Goal: Transaction & Acquisition: Purchase product/service

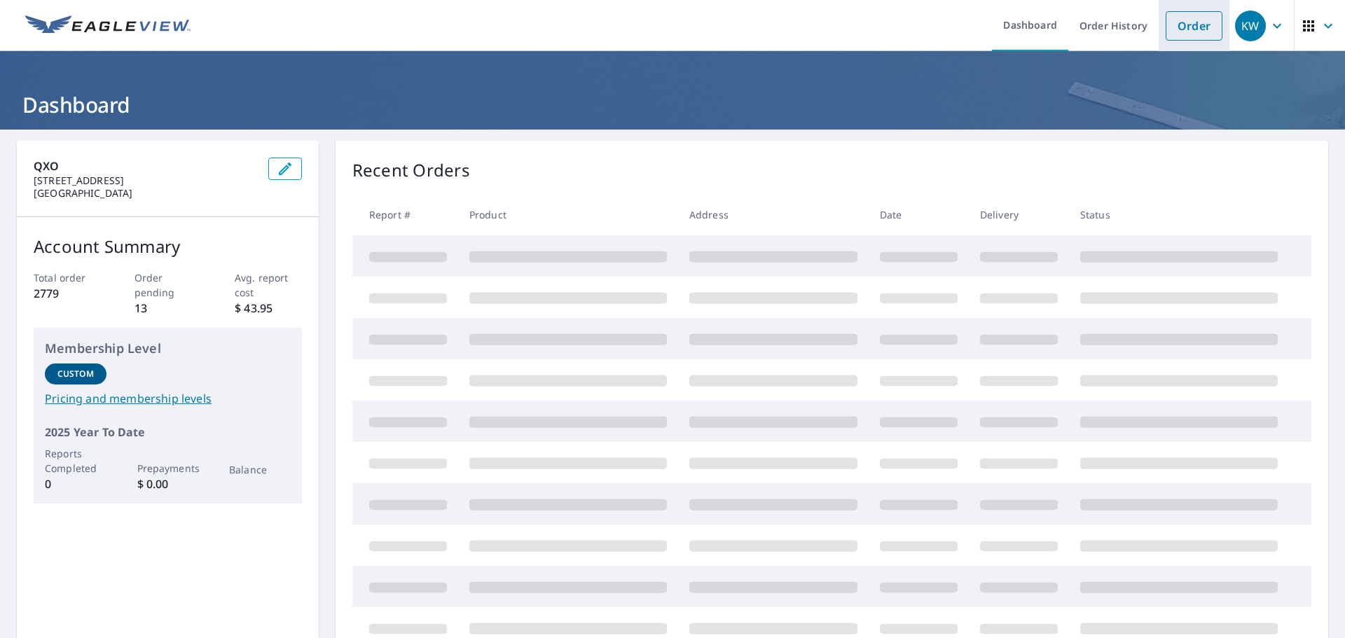
click at [1180, 30] on link "Order" at bounding box center [1194, 25] width 57 height 29
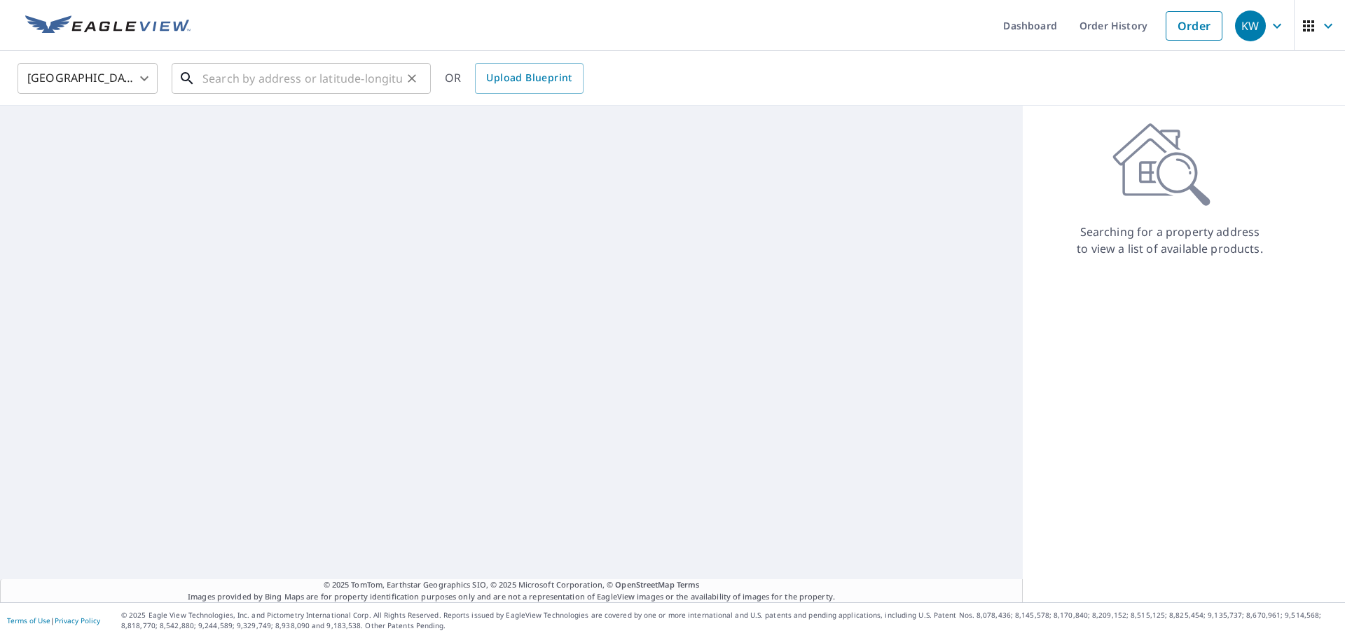
click at [242, 81] on input "text" at bounding box center [302, 78] width 200 height 39
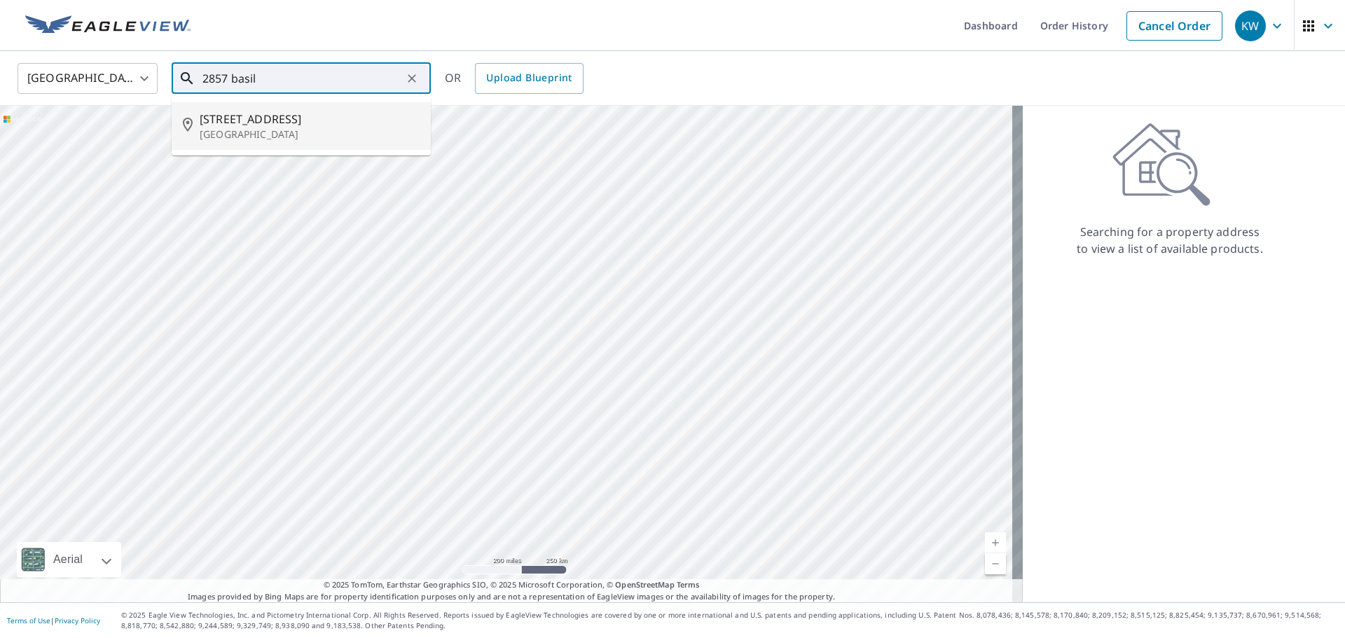
click at [245, 123] on span "[STREET_ADDRESS]" at bounding box center [310, 119] width 220 height 17
type input "[STREET_ADDRESS]"
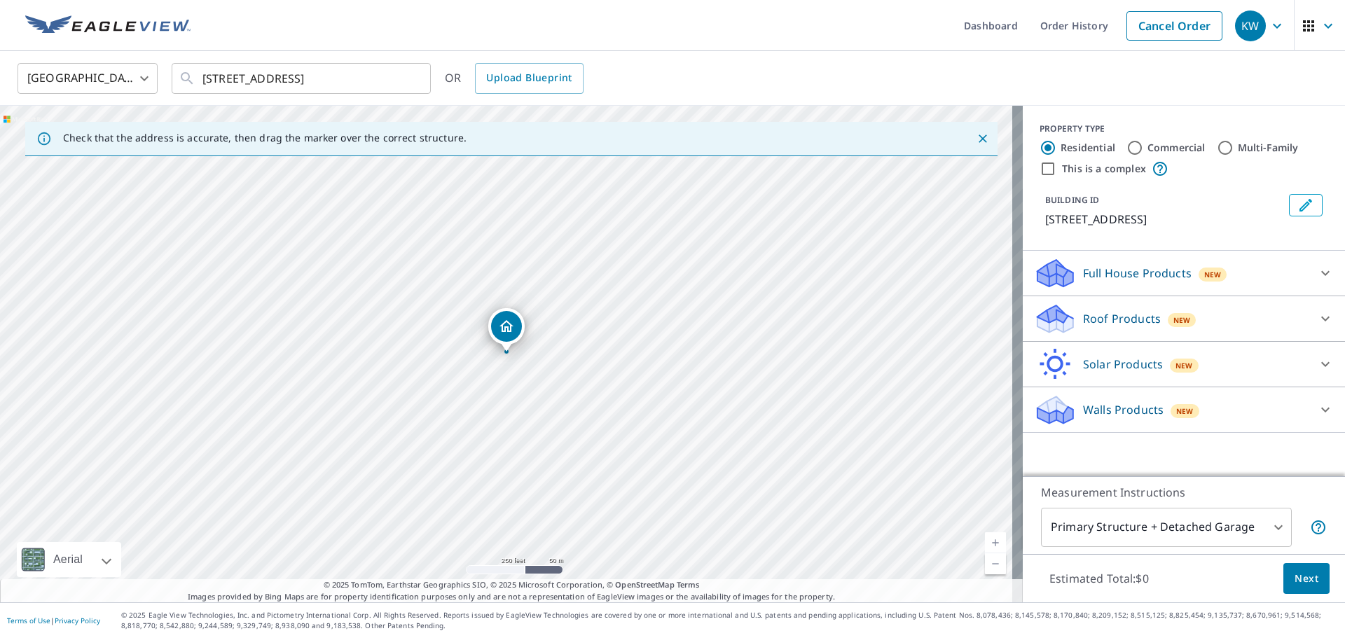
click at [1129, 331] on div "Roof Products New" at bounding box center [1171, 319] width 275 height 33
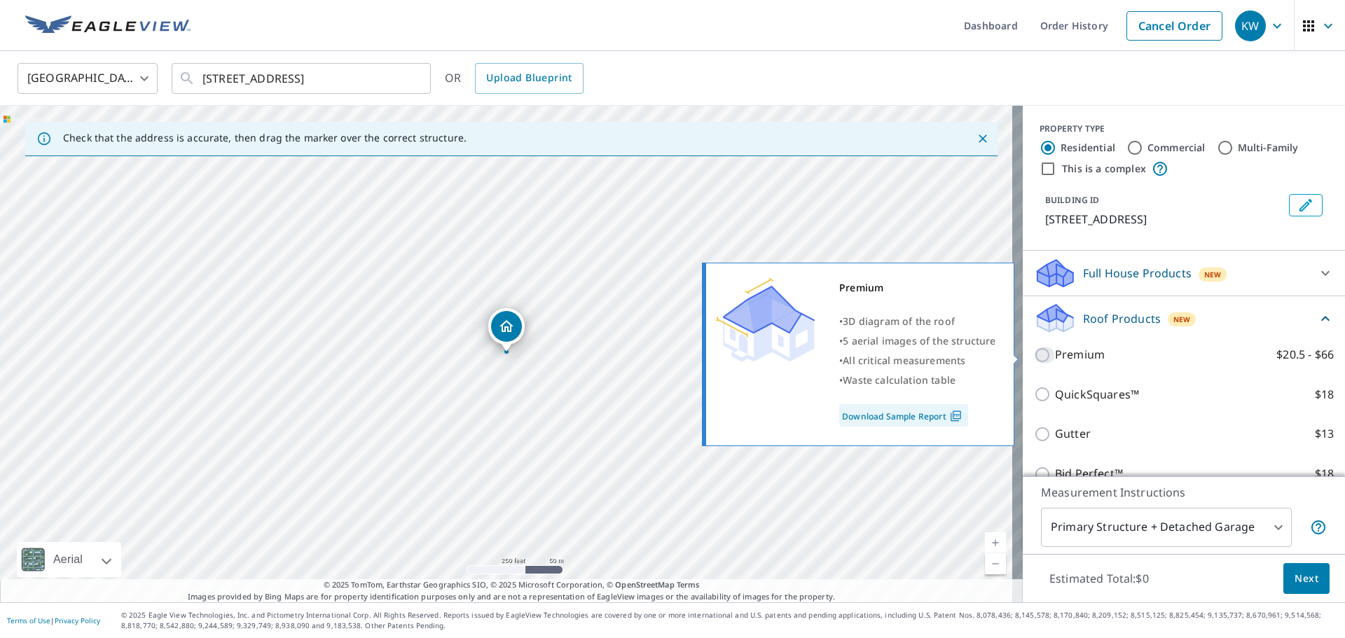
click at [1034, 352] on input "Premium $20.5 - $66" at bounding box center [1044, 355] width 21 height 17
checkbox input "true"
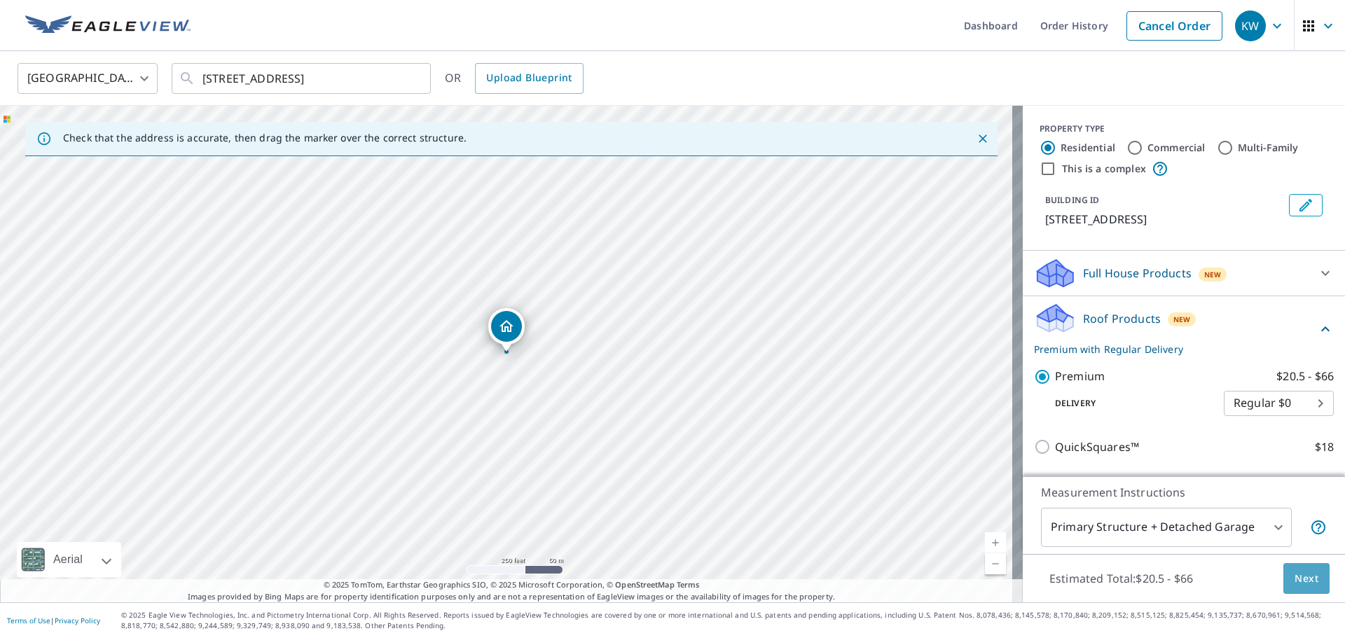
click at [1301, 588] on button "Next" at bounding box center [1306, 579] width 46 height 32
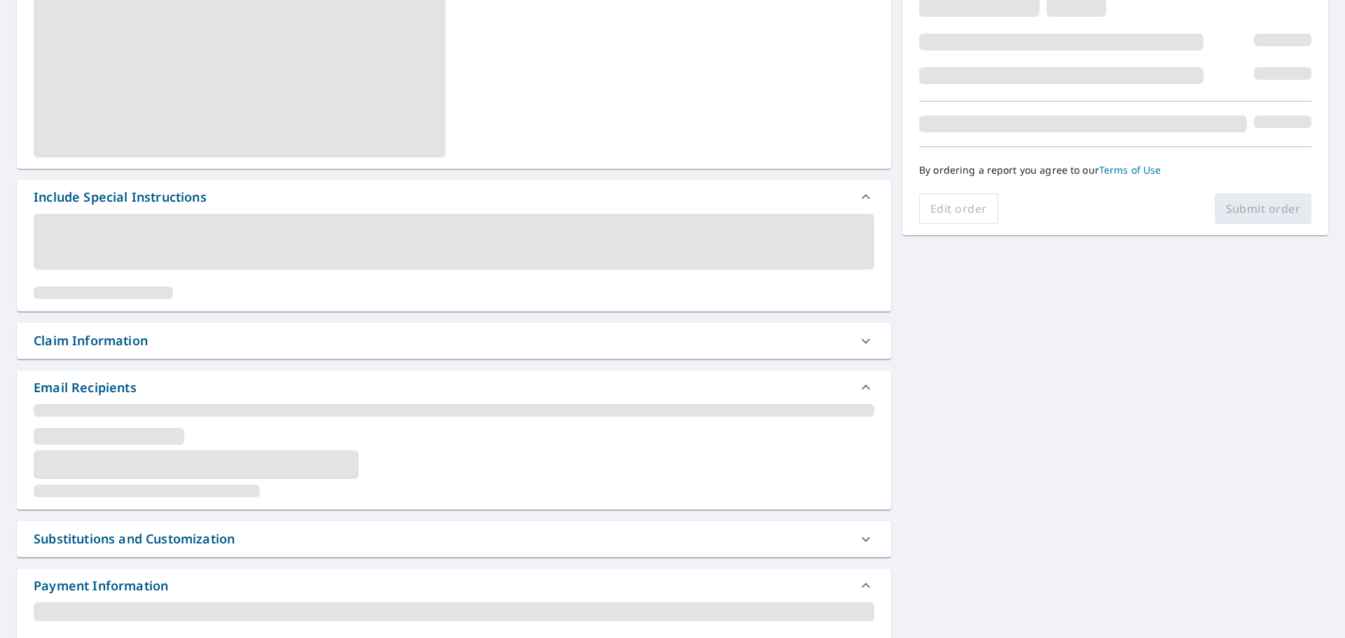
scroll to position [280, 0]
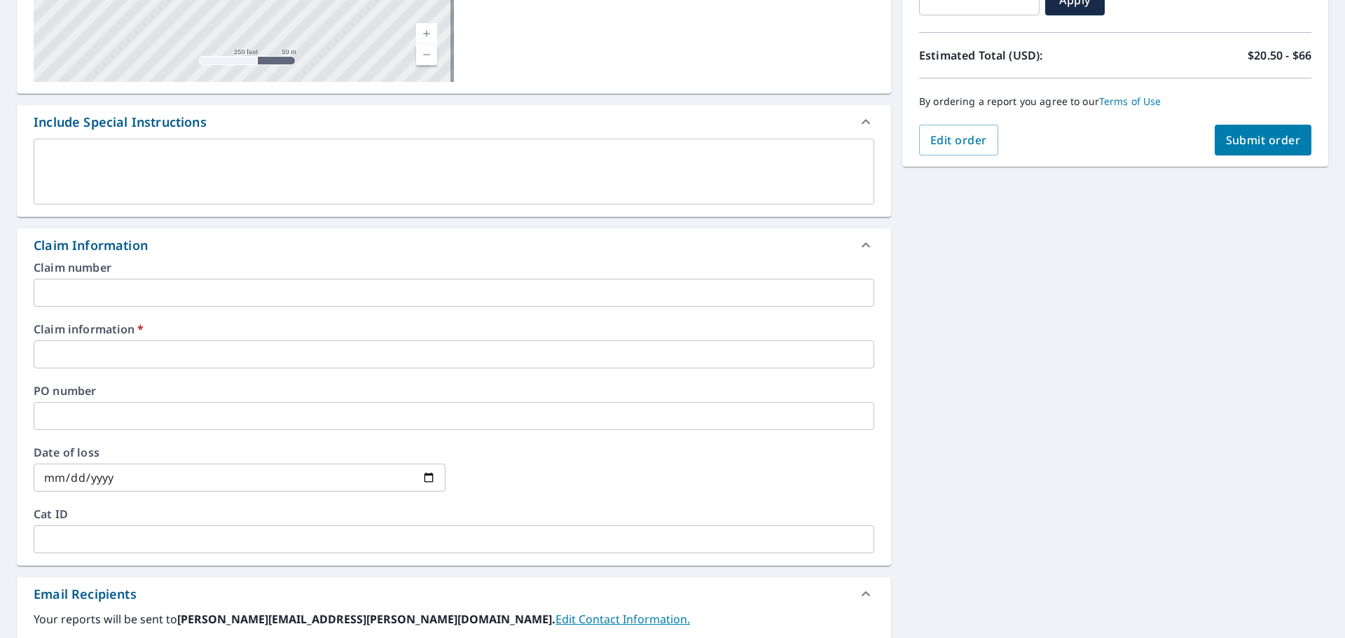
click at [348, 296] on input "text" at bounding box center [454, 293] width 841 height 28
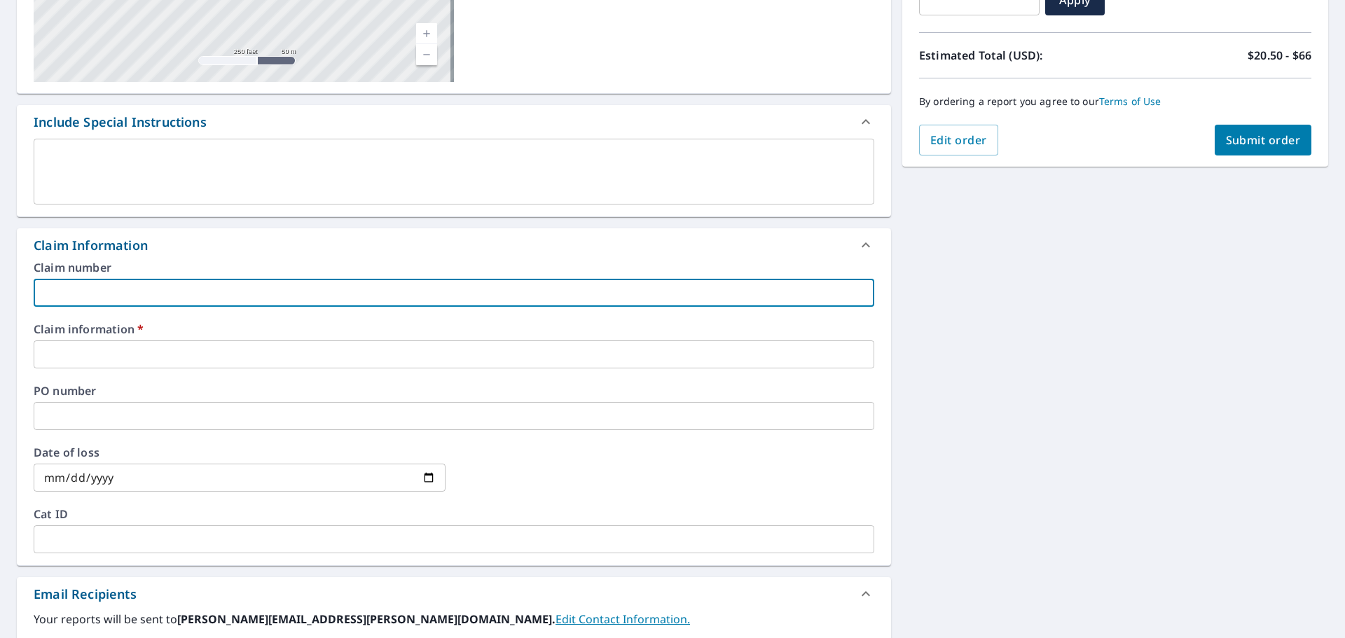
type input "A"
checkbox input "true"
type input "AL"
checkbox input "true"
type input "ALM"
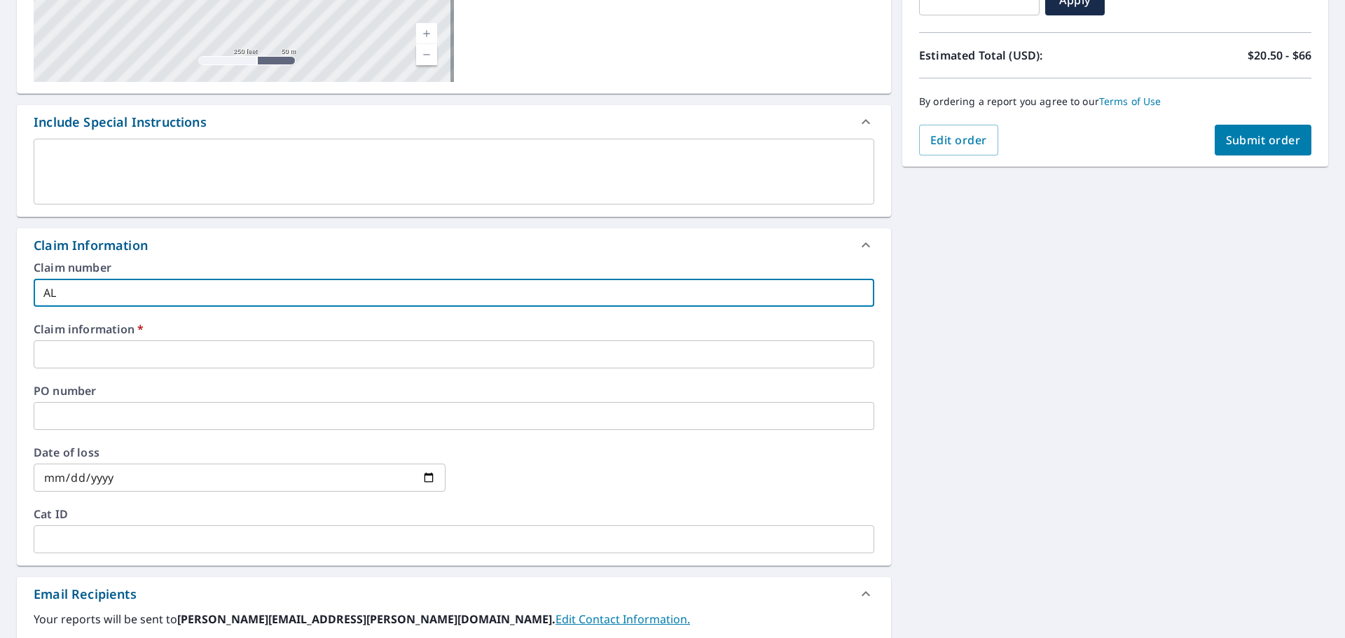
checkbox input "true"
type input "ALM"
checkbox input "true"
type input "ALM 2"
checkbox input "true"
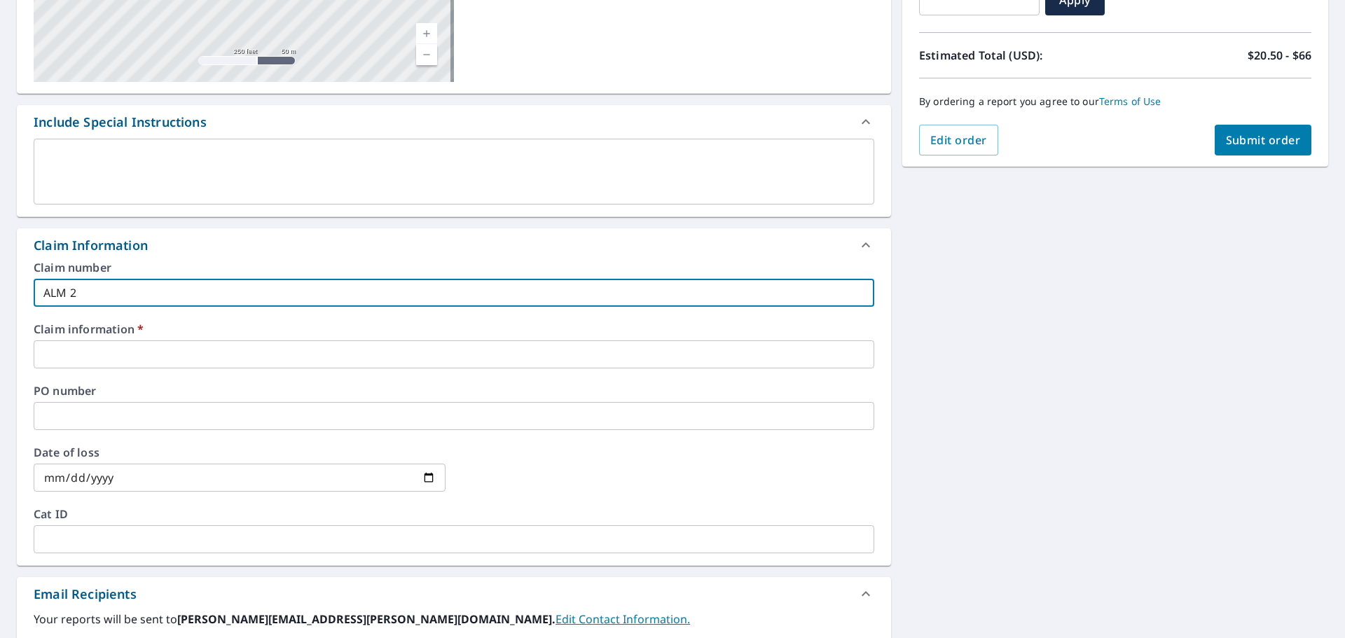
type input "ALM 28"
checkbox input "true"
type input "ALM 285"
checkbox input "true"
type input "ALM 2857"
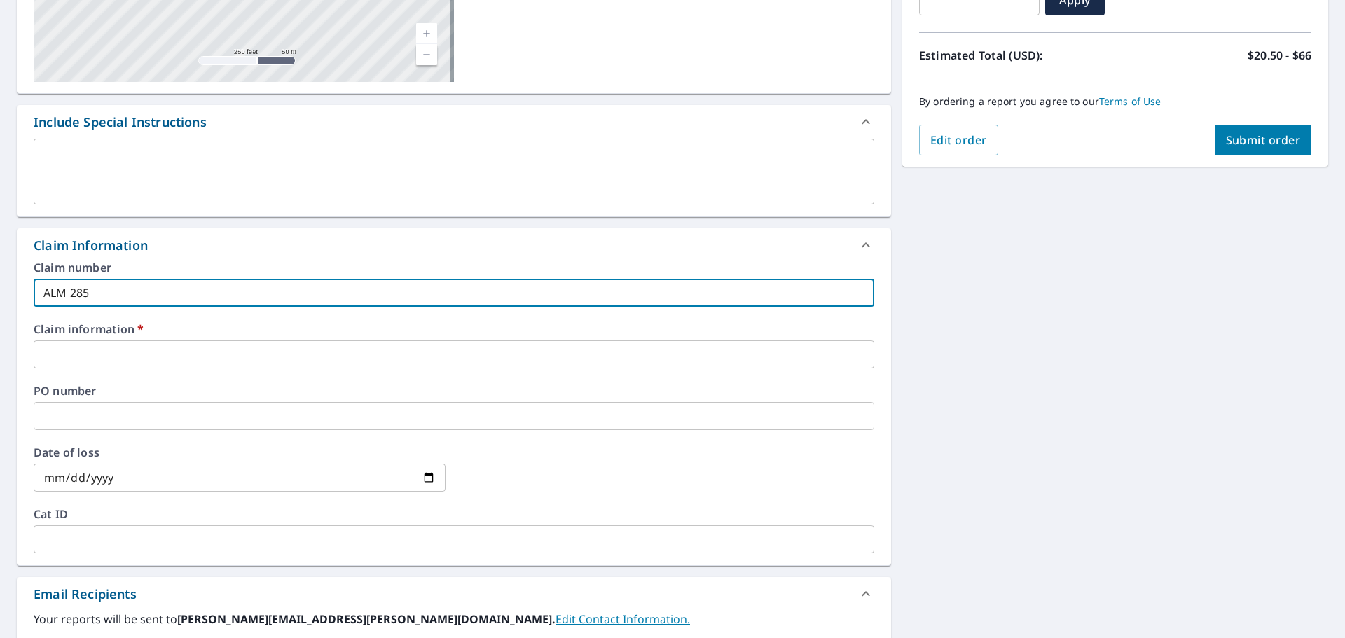
checkbox input "true"
type input "ALM 2857"
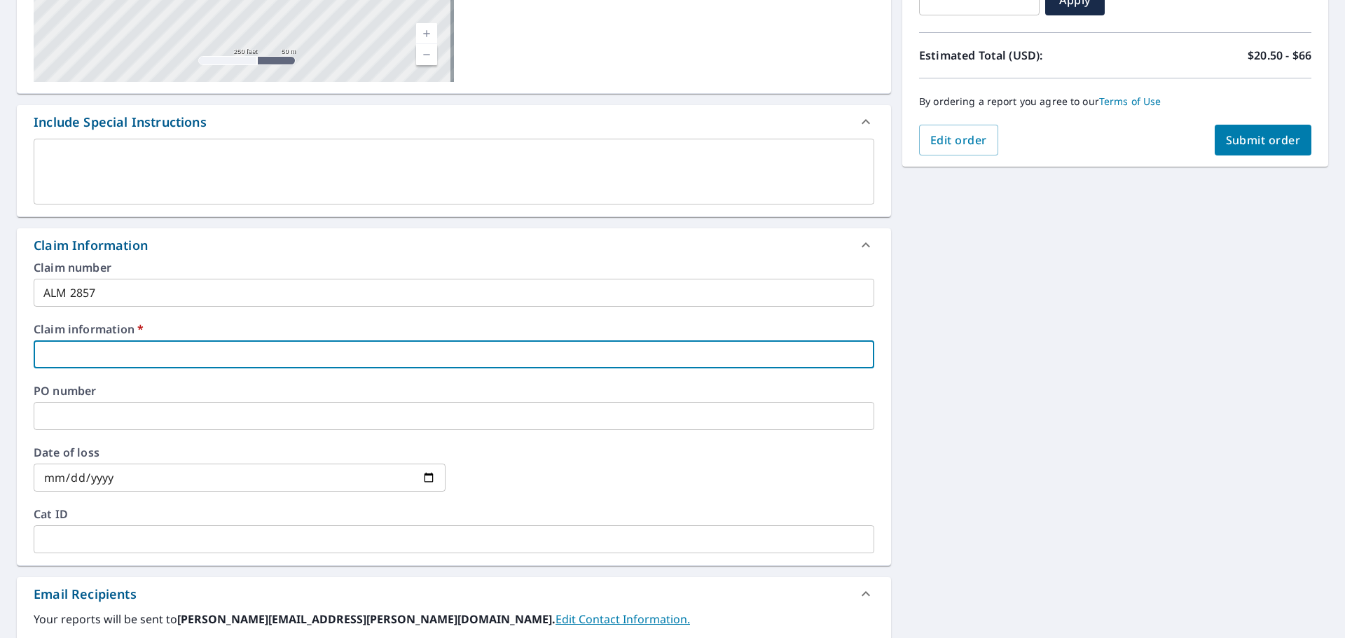
type input "2"
checkbox input "true"
type input "28"
checkbox input "true"
type input "285"
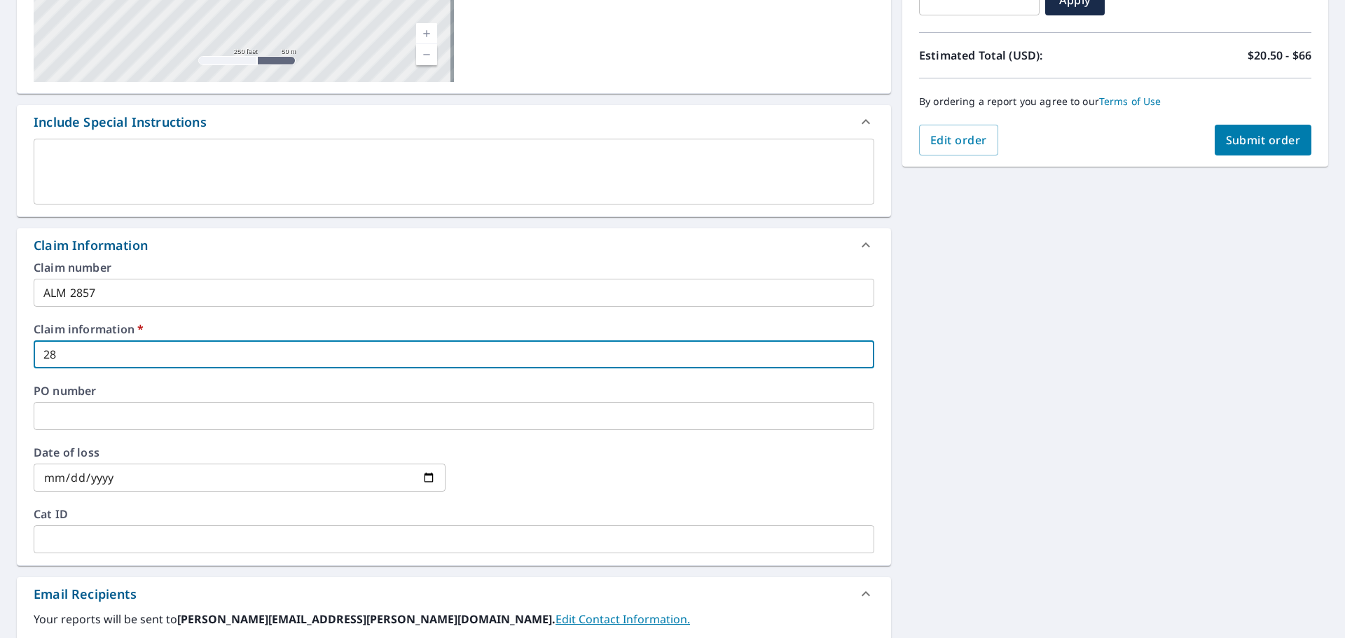
checkbox input "true"
type input "2857"
checkbox input "true"
type input "2857"
checkbox input "true"
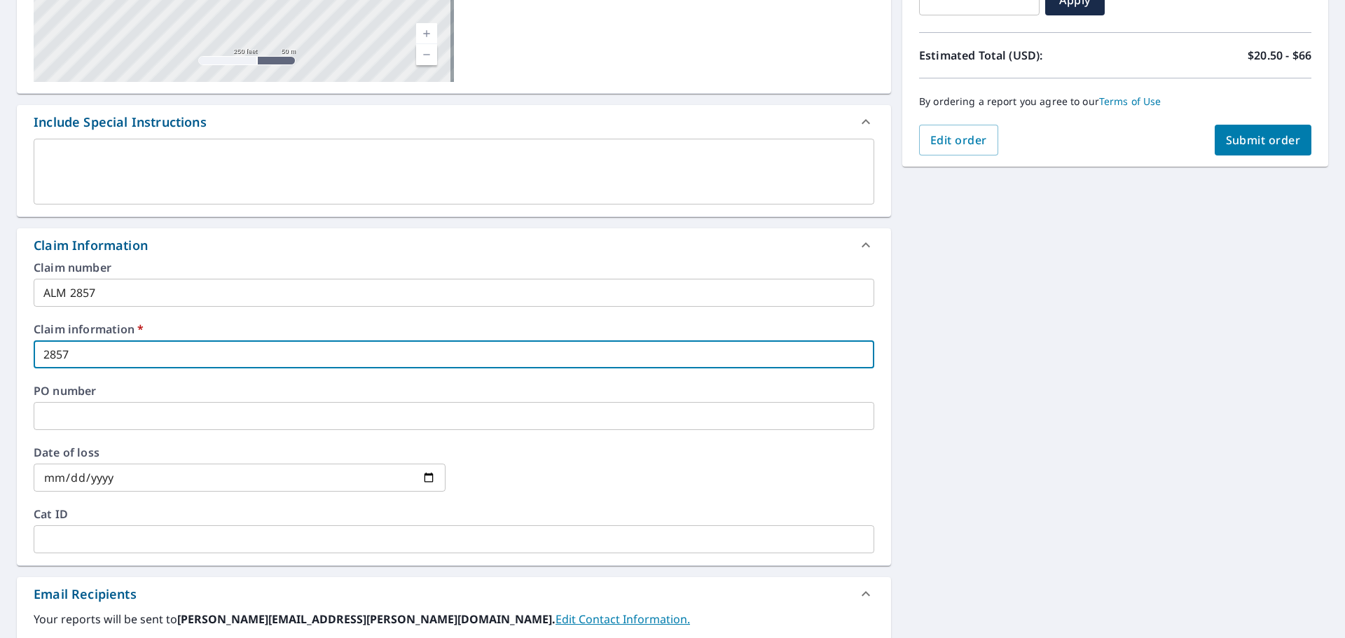
type input "2857 a"
checkbox input "true"
type input "2857"
checkbox input "true"
type input "2857 B"
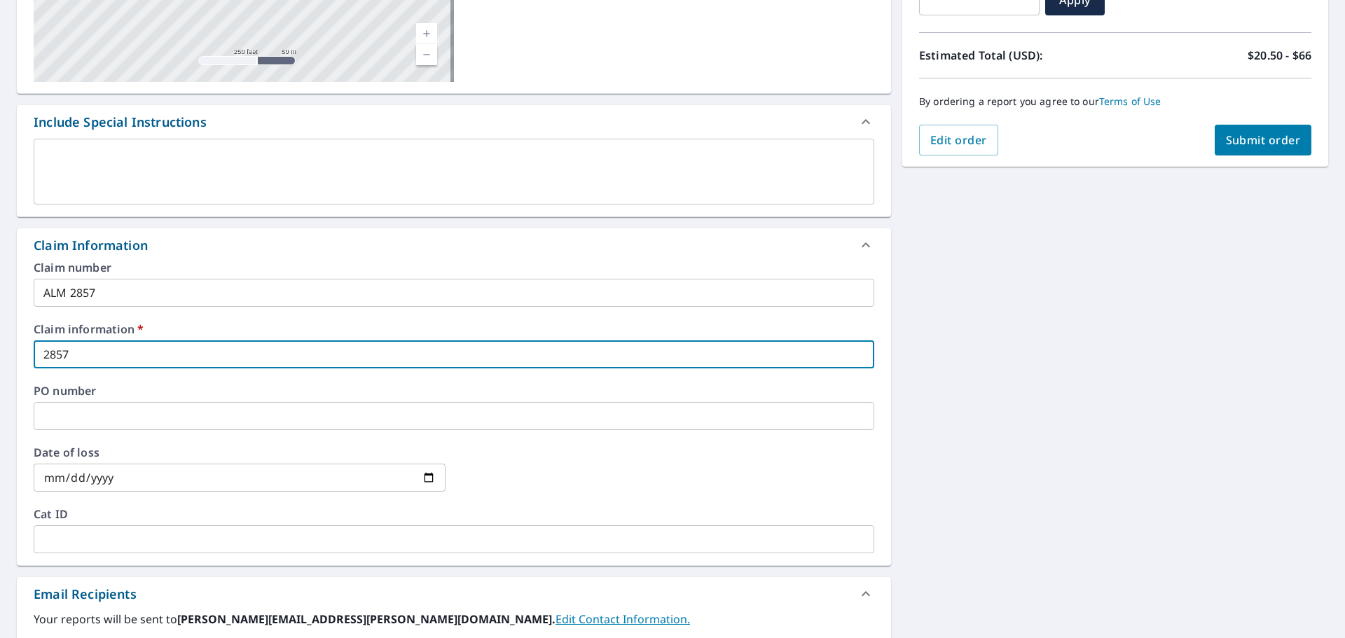
checkbox input "true"
type input "2857 Ba"
checkbox input "true"
type input "2857 Bas"
checkbox input "true"
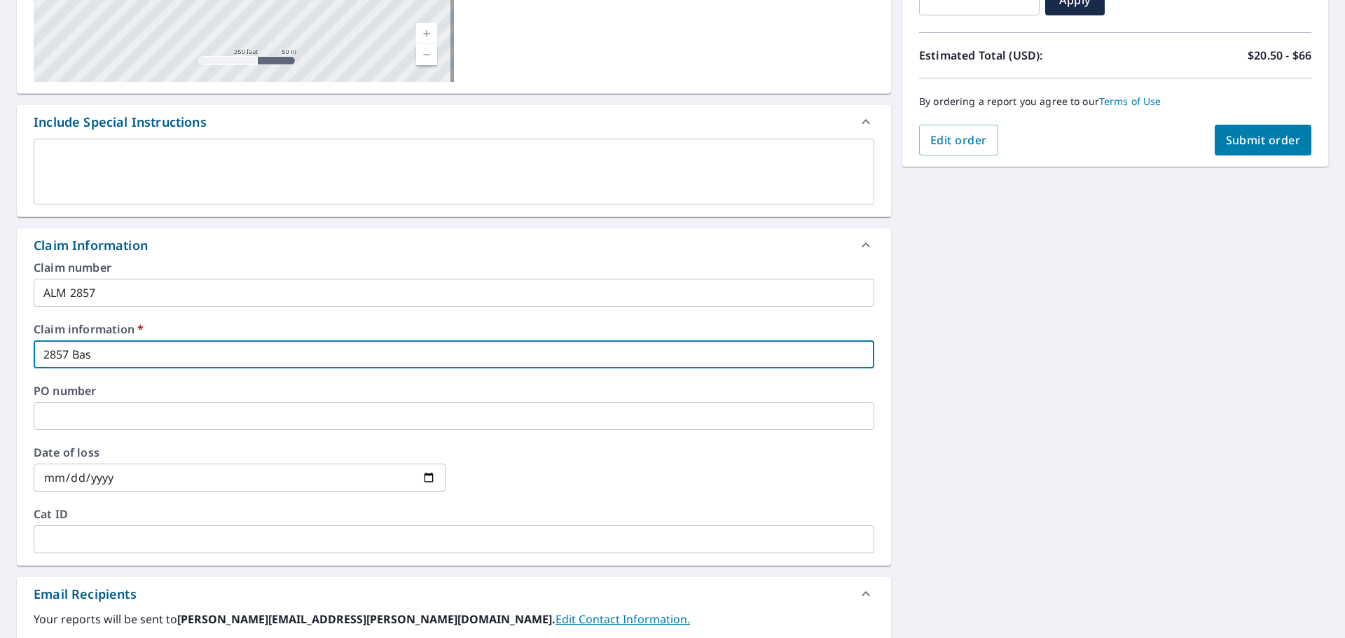
type input "2857 Basi"
checkbox input "true"
type input "2857 Basil"
checkbox input "true"
type input "2857 Basill"
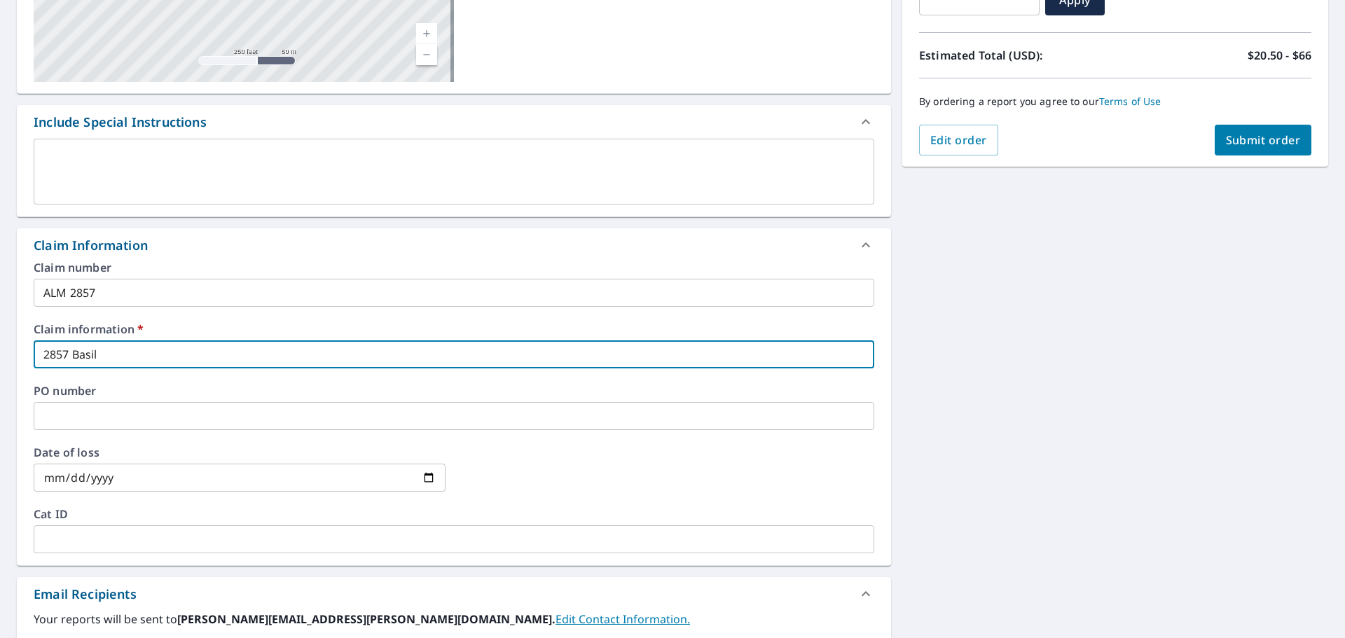
checkbox input "true"
type input "2857 Basil"
checkbox input "true"
type input "2857 Basil"
checkbox input "true"
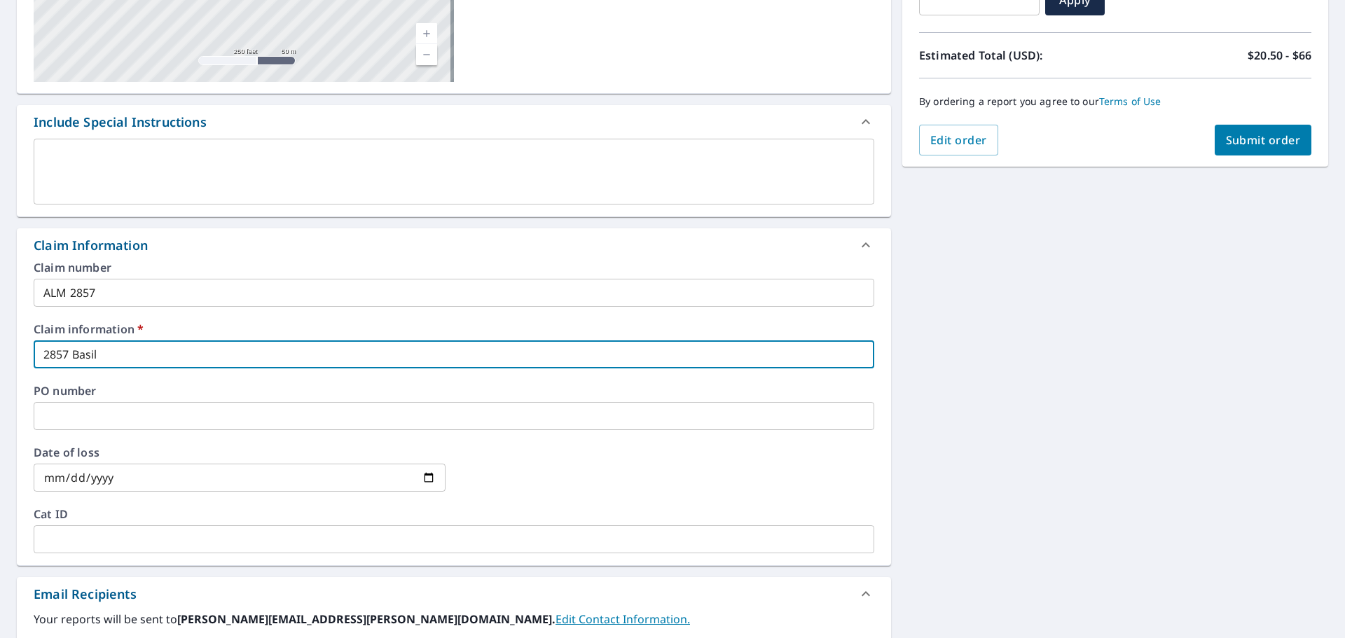
type input "2857 [PERSON_NAME]"
checkbox input "true"
type input "[STREET_ADDRESS]"
checkbox input "true"
type input "2857 Basil Pla"
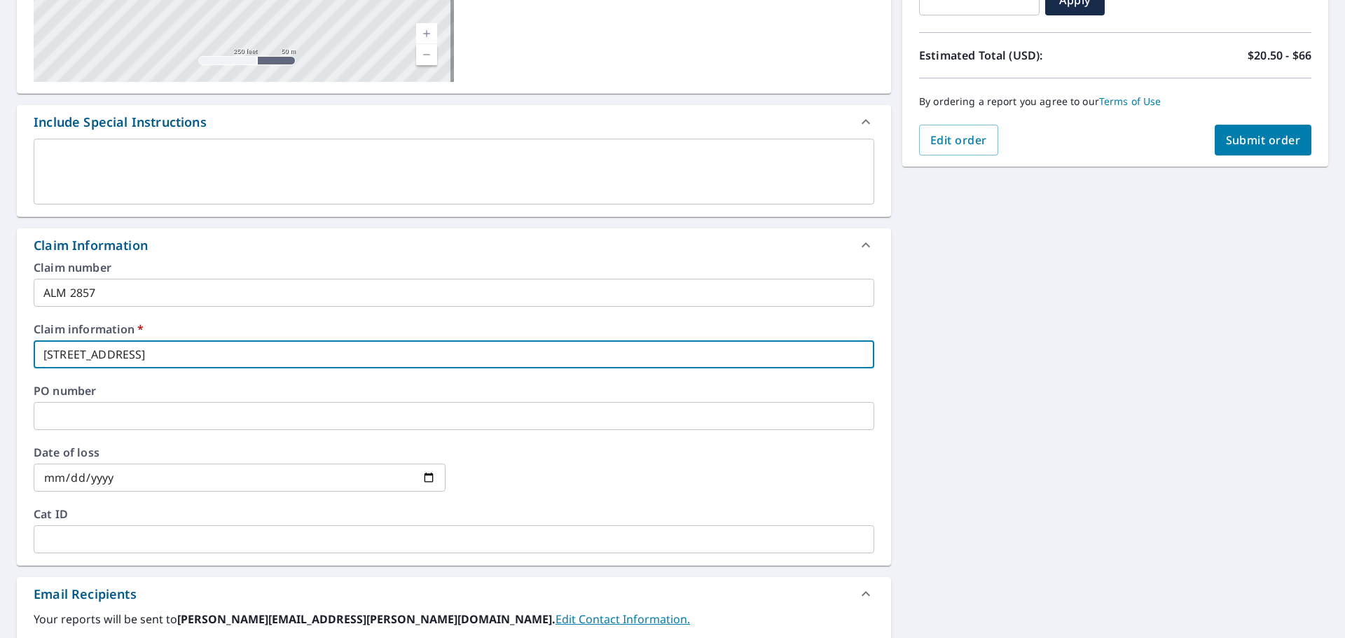
checkbox input "true"
type input "2857 Basil Plac"
checkbox input "true"
type input "[STREET_ADDRESS]"
checkbox input "true"
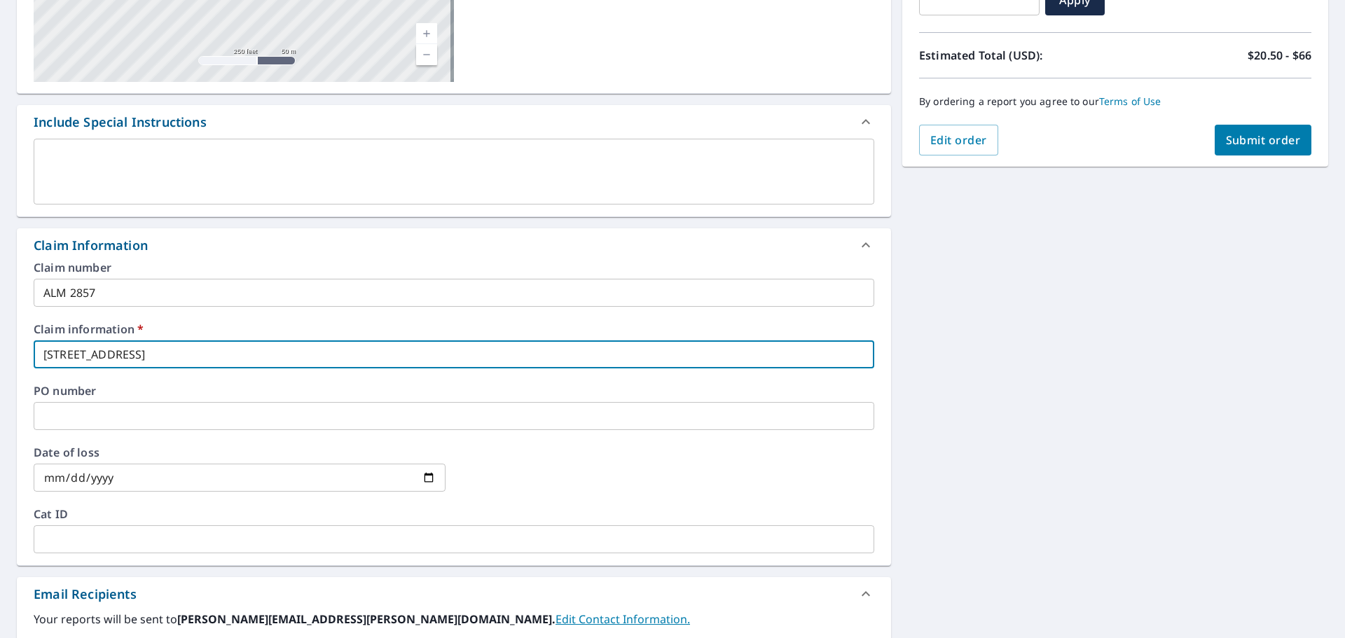
type input "[STREET_ADDRESS]"
click at [1237, 137] on span "Submit order" at bounding box center [1263, 139] width 75 height 15
checkbox input "true"
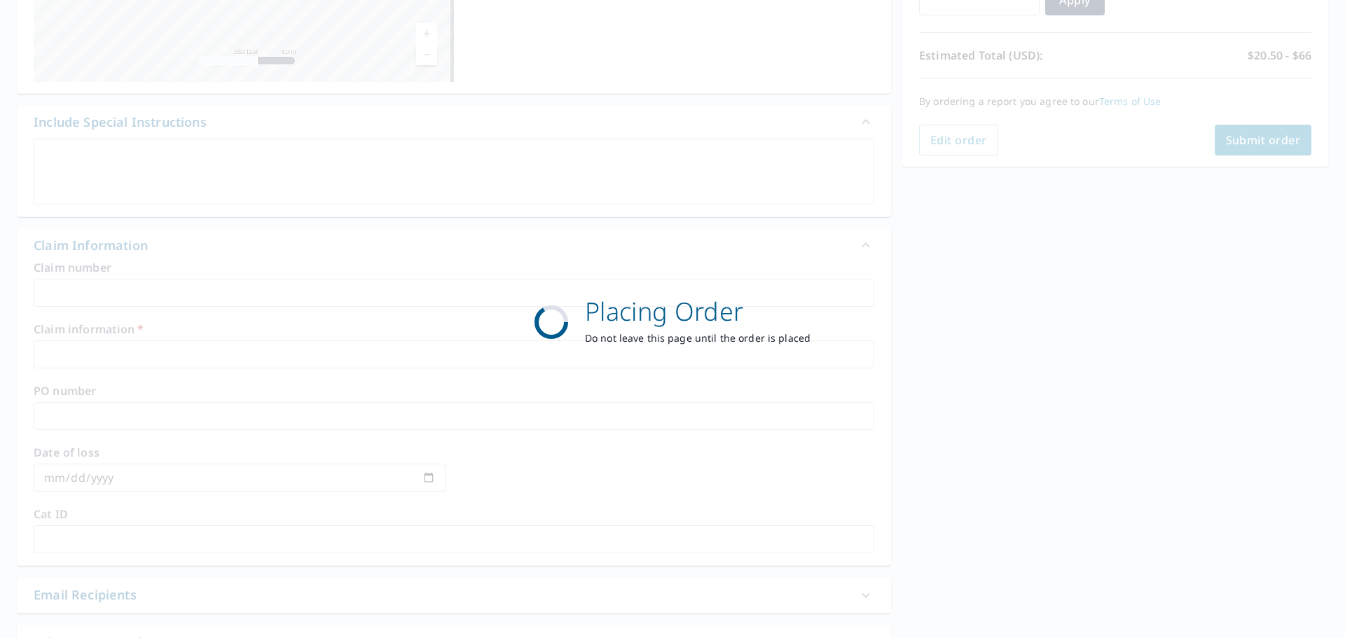
scroll to position [186, 0]
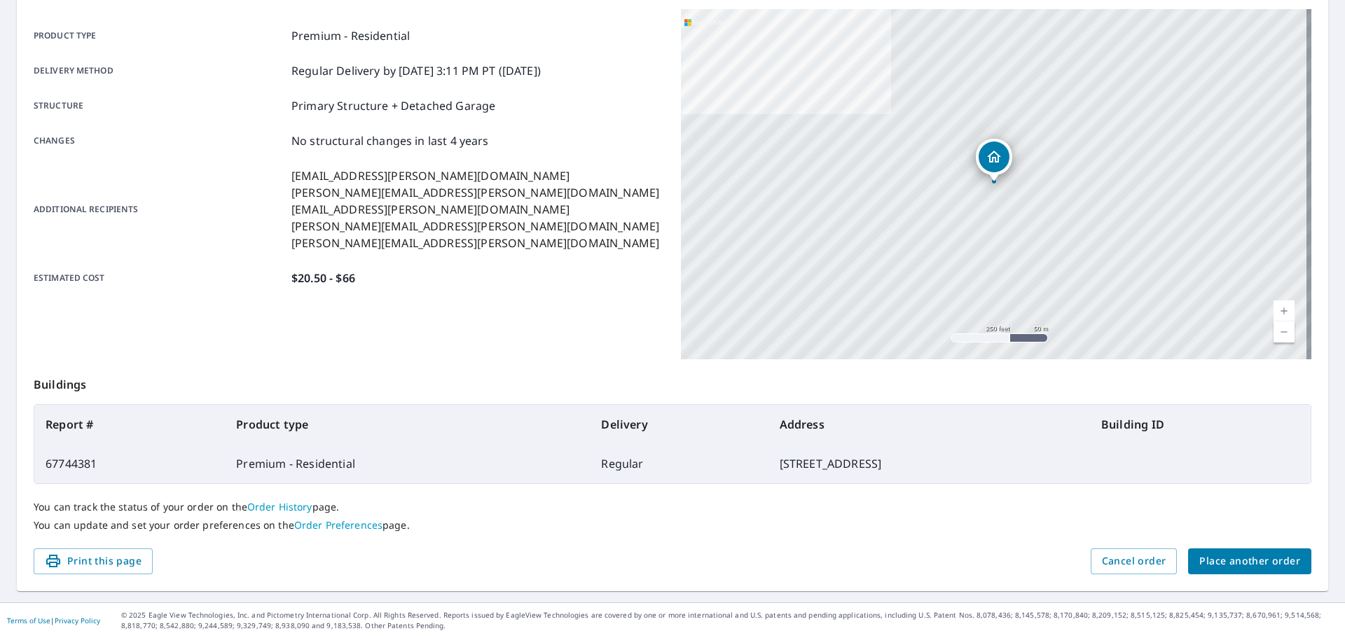
click at [1205, 562] on span "Place another order" at bounding box center [1249, 562] width 101 height 18
